Goal: Task Accomplishment & Management: Manage account settings

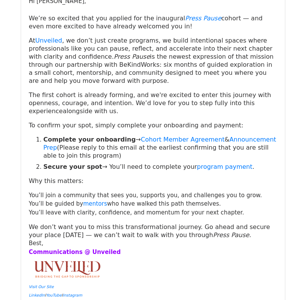
scroll to position [136, 0]
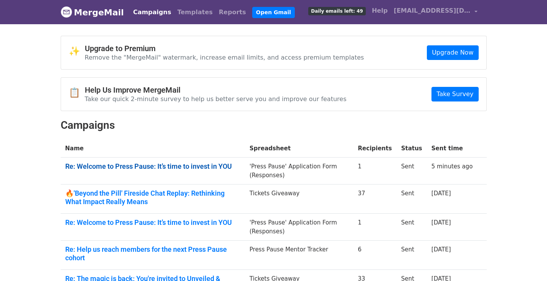
click at [151, 165] on link "Re: Welcome to Press Pause: It’s time to invest in YOU" at bounding box center [152, 166] width 175 height 8
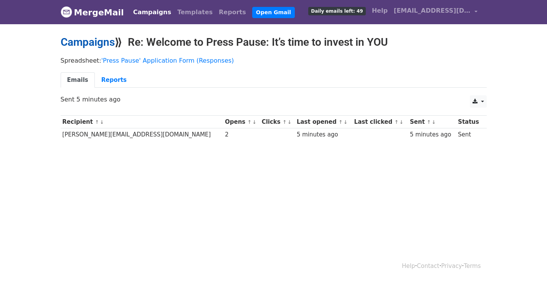
click at [78, 40] on link "Campaigns" at bounding box center [88, 42] width 54 height 13
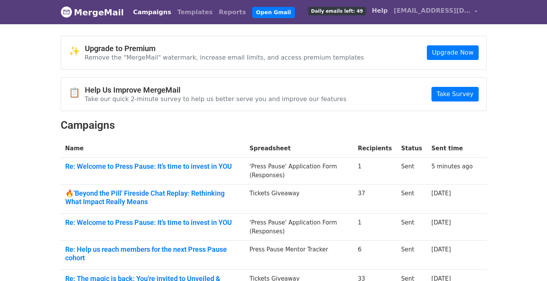
click at [383, 8] on link "Help" at bounding box center [380, 10] width 22 height 15
click at [126, 167] on link "Re: Welcome to Press Pause: It’s time to invest in YOU" at bounding box center [152, 166] width 175 height 8
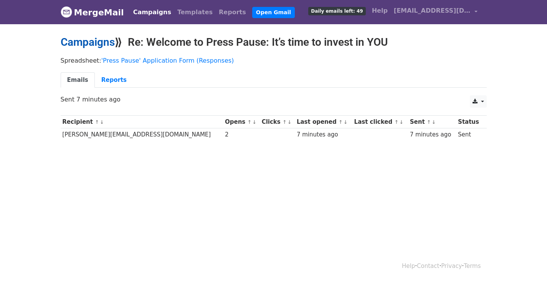
click at [86, 43] on link "Campaigns" at bounding box center [88, 42] width 54 height 13
